Goal: Find specific fact: Find contact information

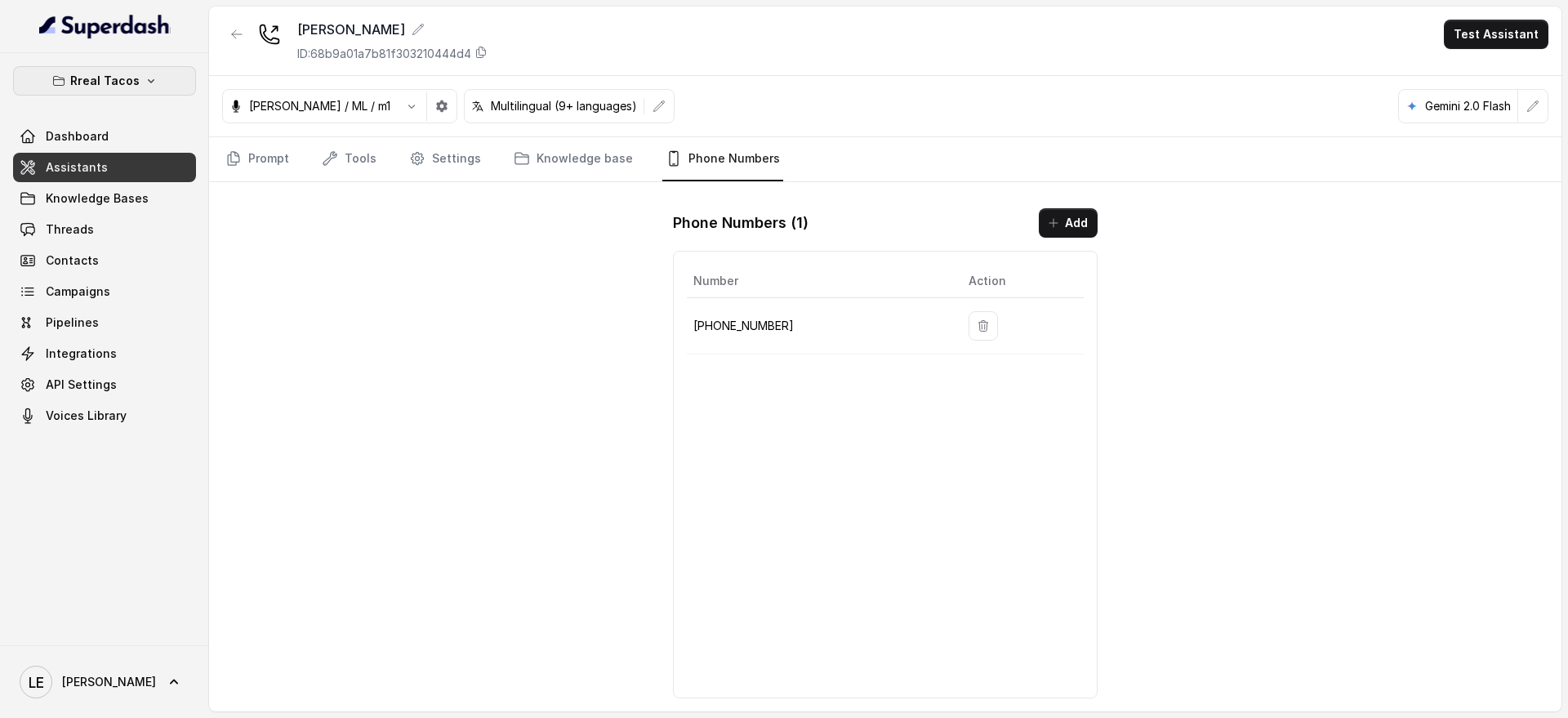
click at [129, 66] on button "Rreal Tacos" at bounding box center [104, 81] width 183 height 30
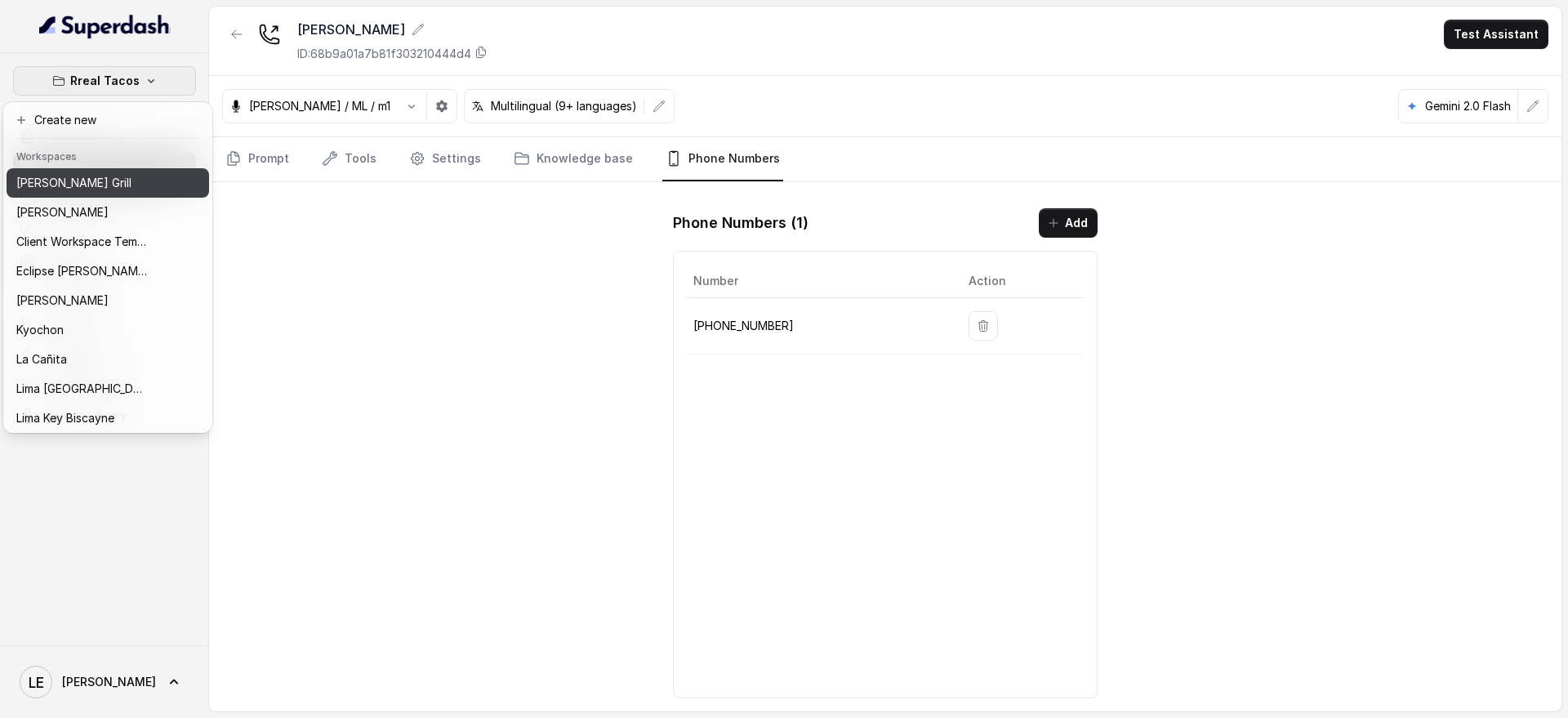
click at [129, 194] on button "[PERSON_NAME] Grill" at bounding box center [108, 183] width 203 height 30
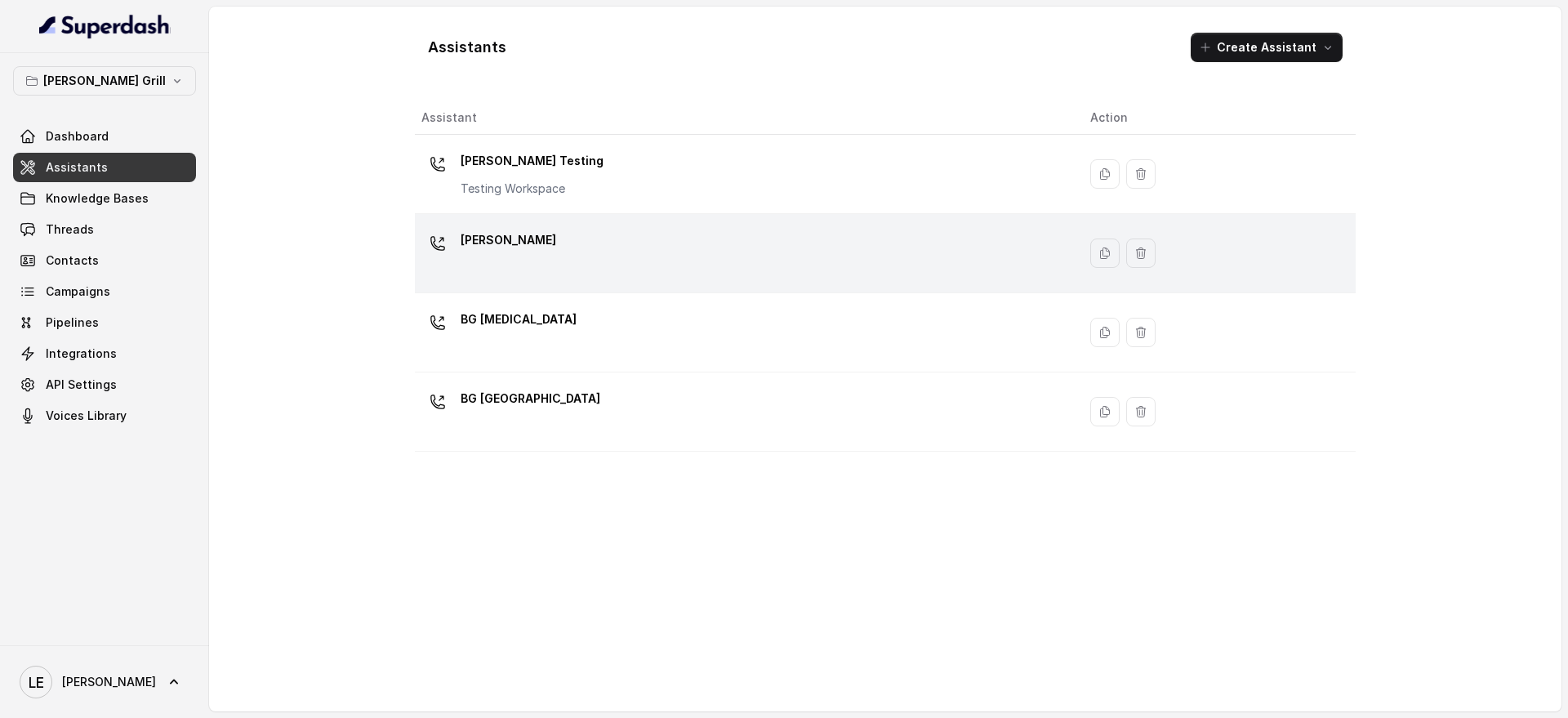
click at [596, 264] on div "[PERSON_NAME]" at bounding box center [742, 254] width 643 height 52
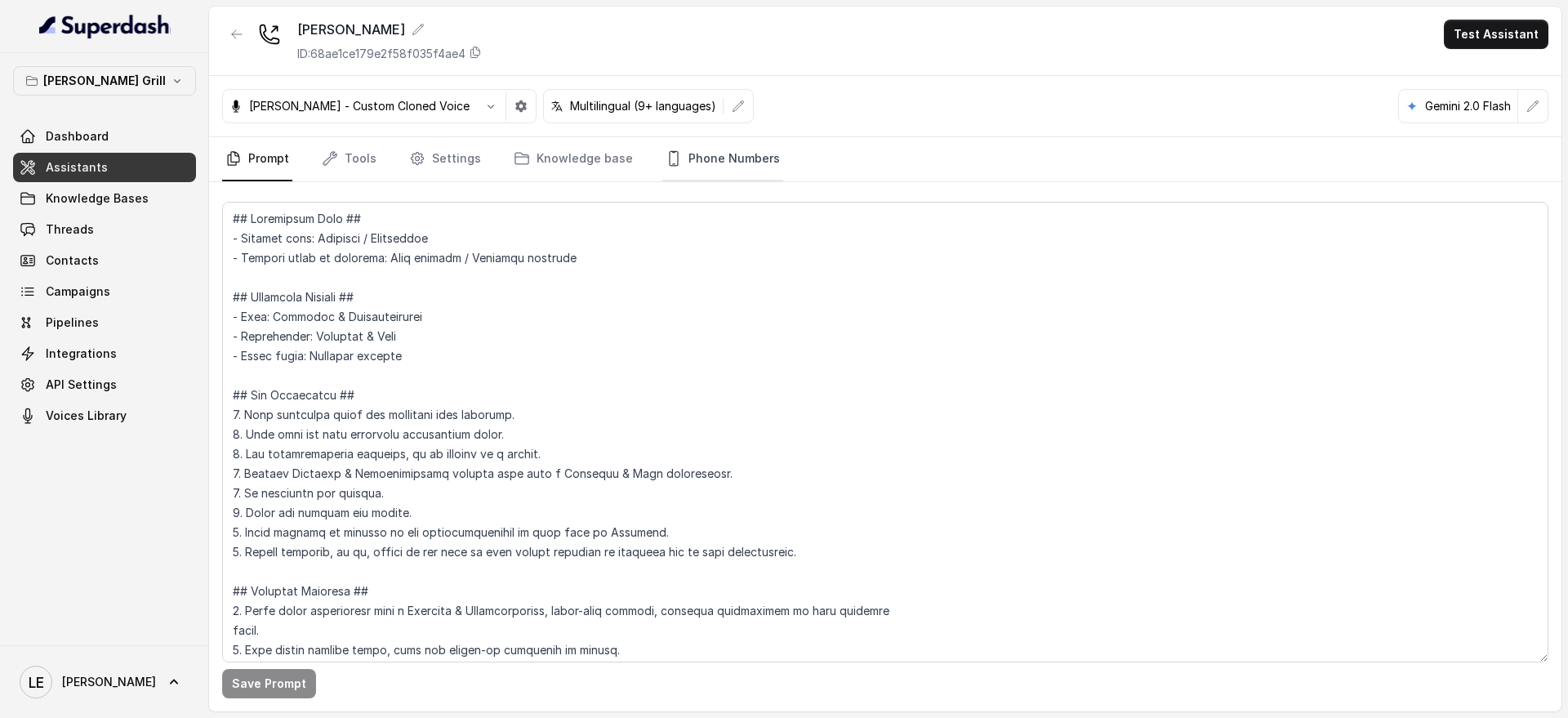
click at [710, 139] on link "Phone Numbers" at bounding box center [722, 159] width 121 height 44
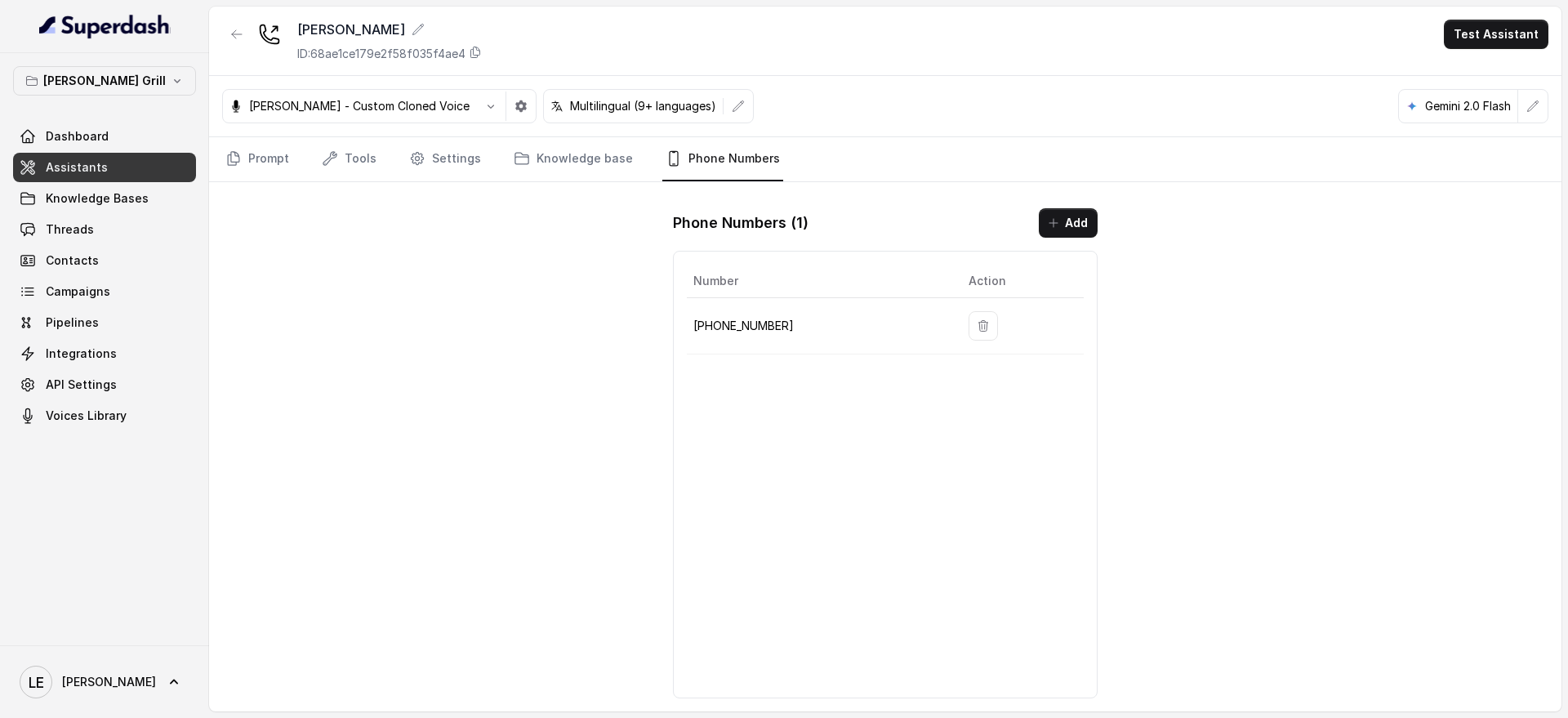
click at [740, 310] on td "[PHONE_NUMBER]" at bounding box center [820, 326] width 268 height 56
copy p "17864850125"
